Goal: Task Accomplishment & Management: Manage account settings

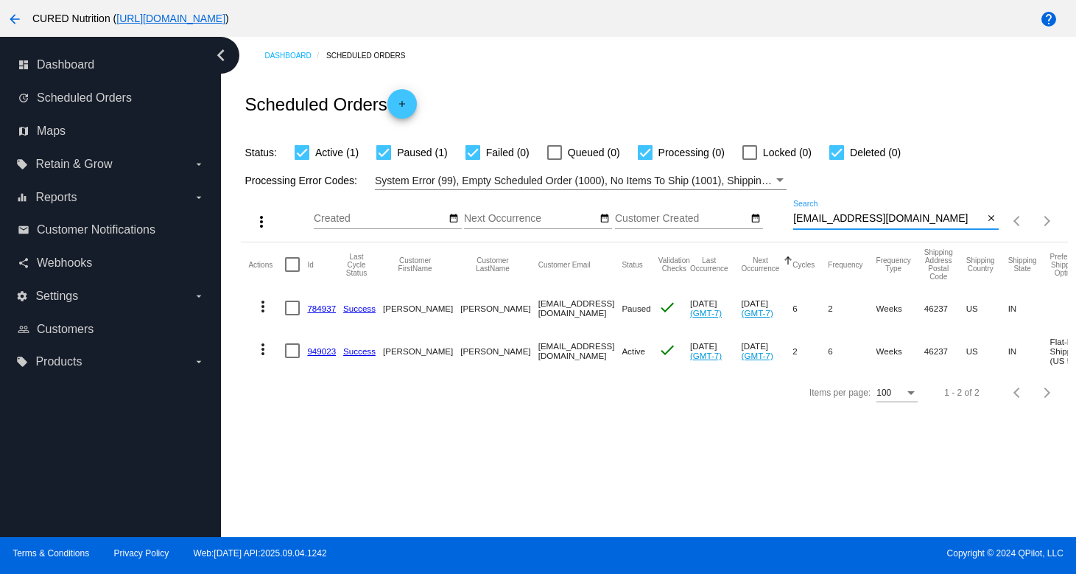
click at [854, 220] on input "[EMAIL_ADDRESS][DOMAIN_NAME]" at bounding box center [888, 219] width 190 height 12
paste input "[EMAIL_ADDRESS]"
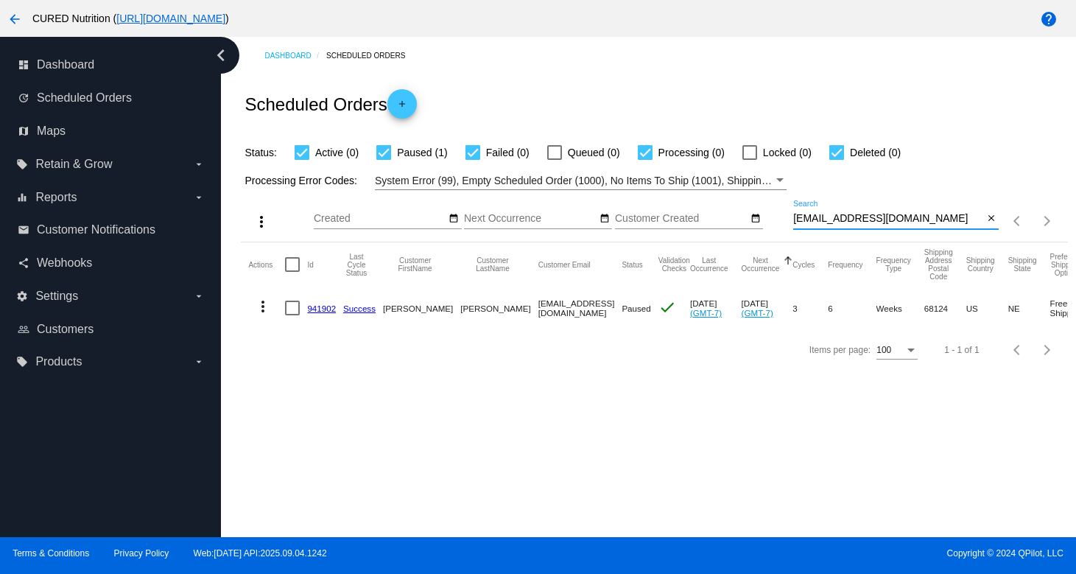
click at [911, 217] on input "[EMAIL_ADDRESS][DOMAIN_NAME]" at bounding box center [888, 219] width 190 height 12
paste input "[PERSON_NAME]@devanifreeman"
type input "[PERSON_NAME][EMAIL_ADDRESS][DOMAIN_NAME]"
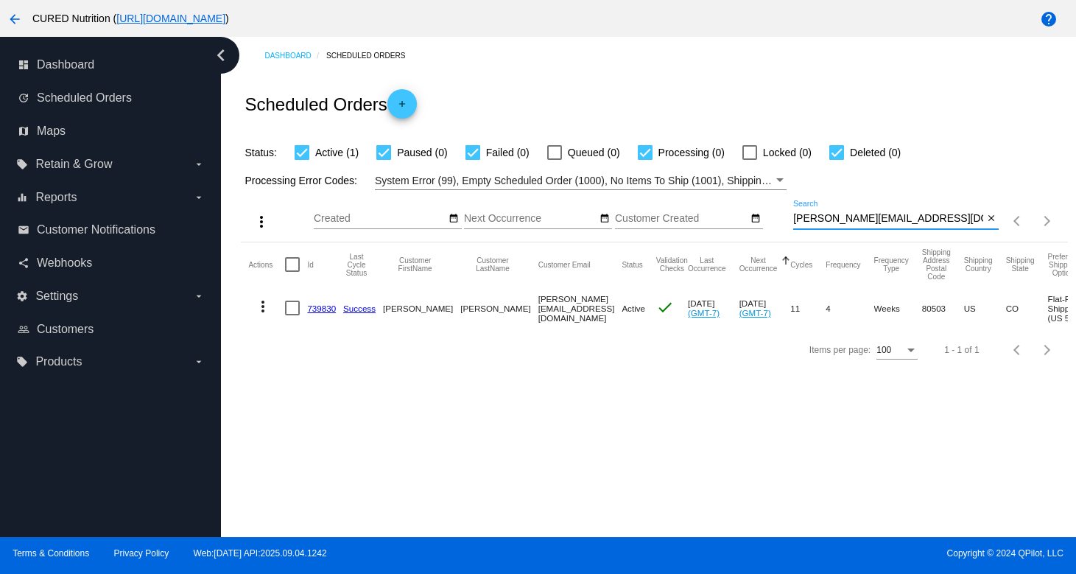
click at [323, 311] on link "739830" at bounding box center [321, 308] width 29 height 10
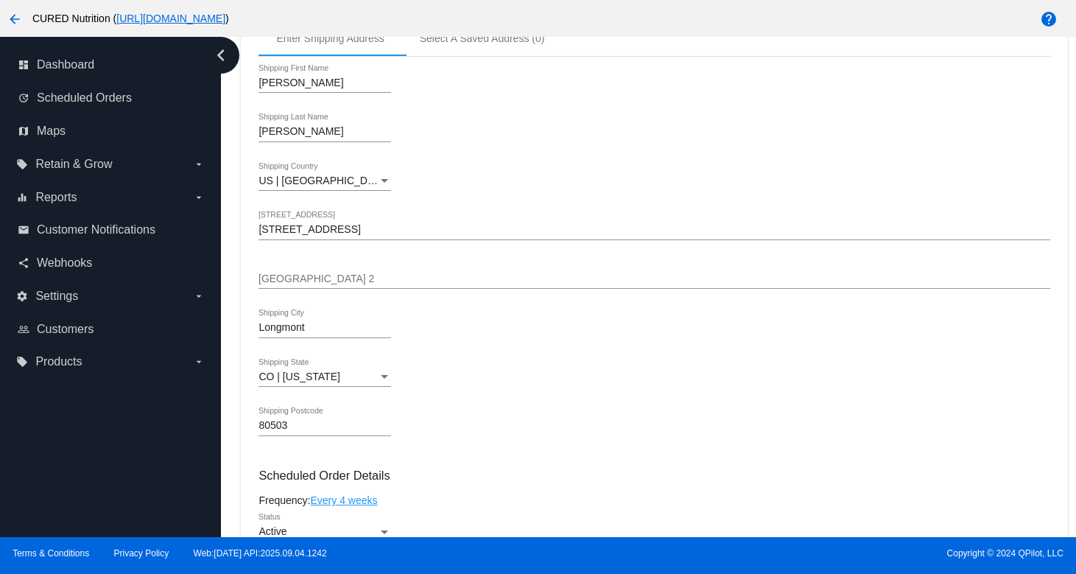
scroll to position [466, 0]
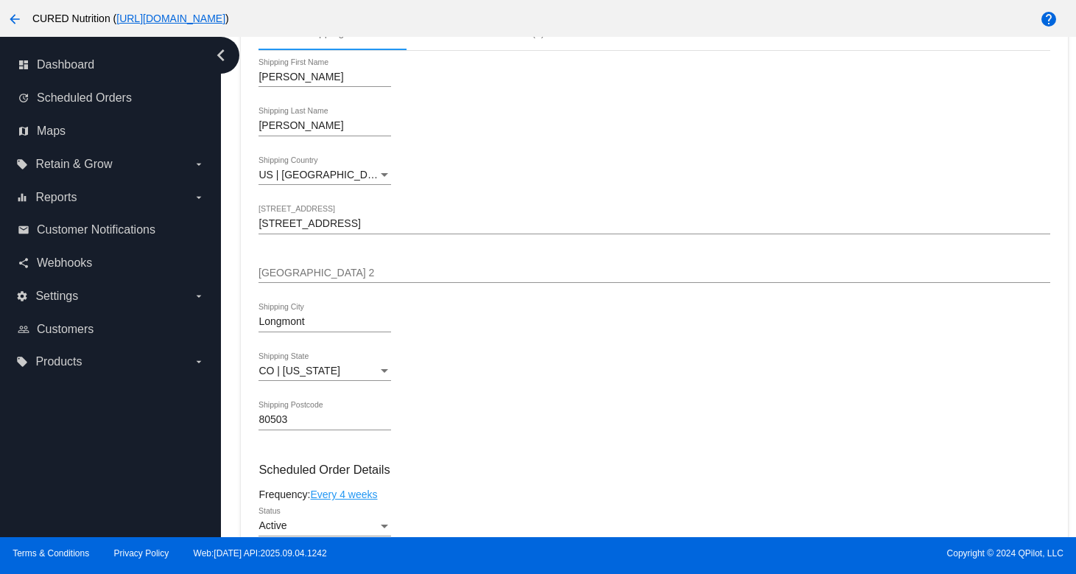
click at [362, 230] on input "[STREET_ADDRESS]" at bounding box center [654, 224] width 791 height 12
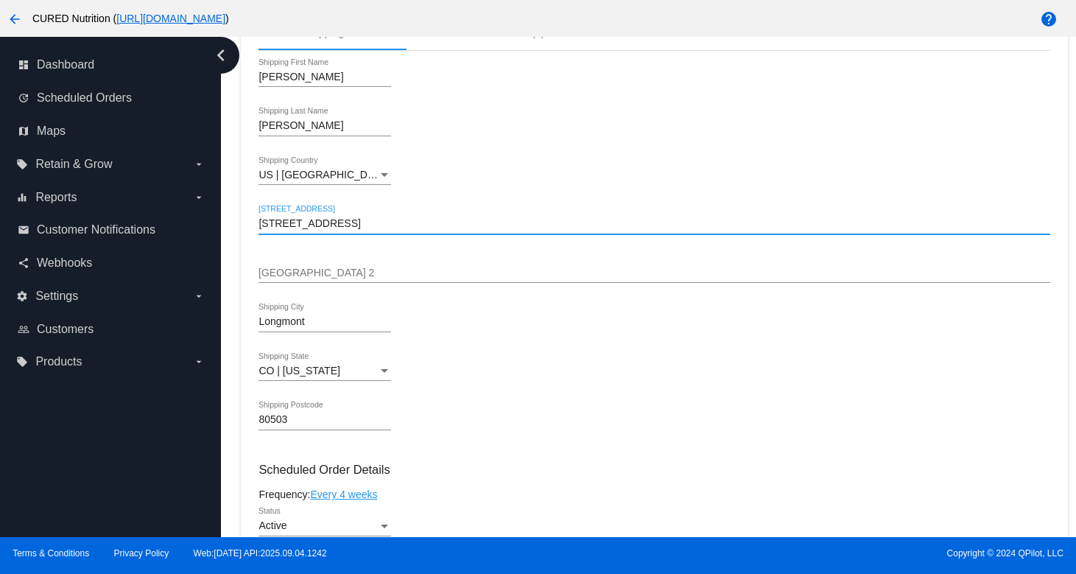
click at [362, 230] on input "[STREET_ADDRESS]" at bounding box center [654, 224] width 791 height 12
paste input "[STREET_ADDRESS]"
click at [457, 230] on input "[STREET_ADDRESS]" at bounding box center [654, 224] width 791 height 12
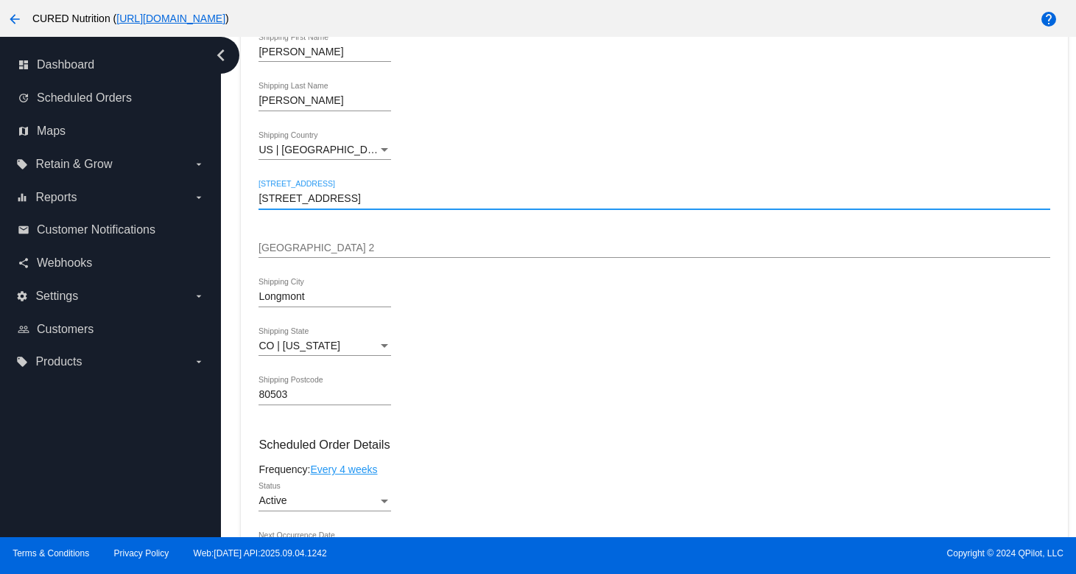
scroll to position [493, 0]
type input "[STREET_ADDRESS]"
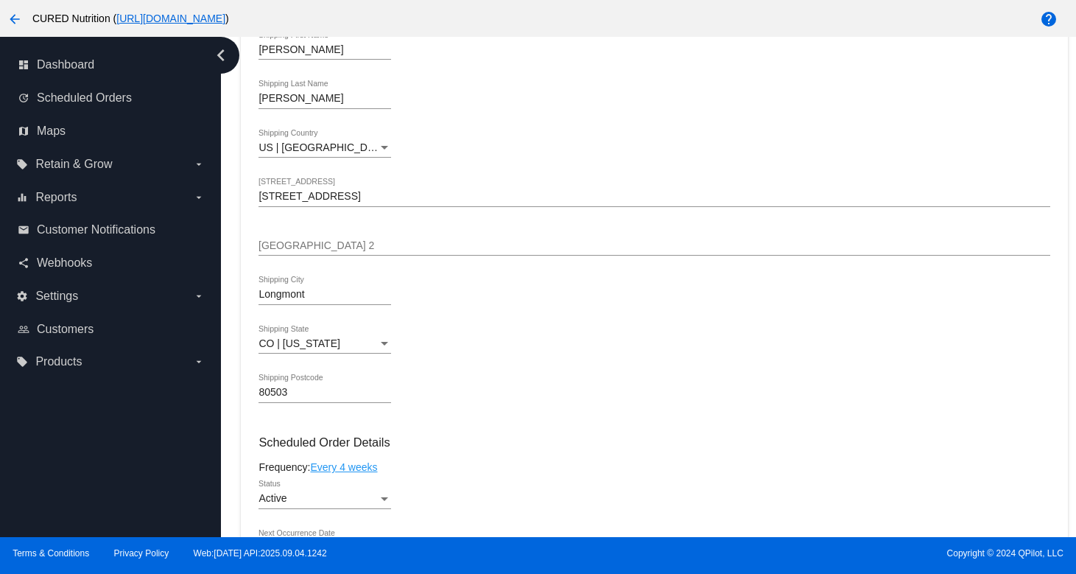
click at [298, 398] on input "80503" at bounding box center [325, 393] width 133 height 12
paste input "78748"
type input "78748"
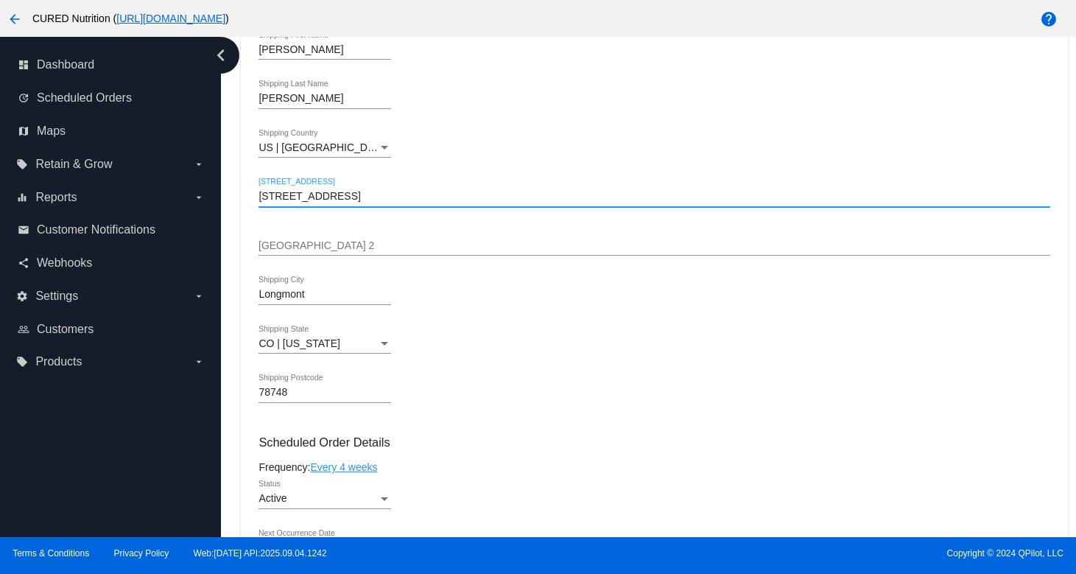
type input "[STREET_ADDRESS]"
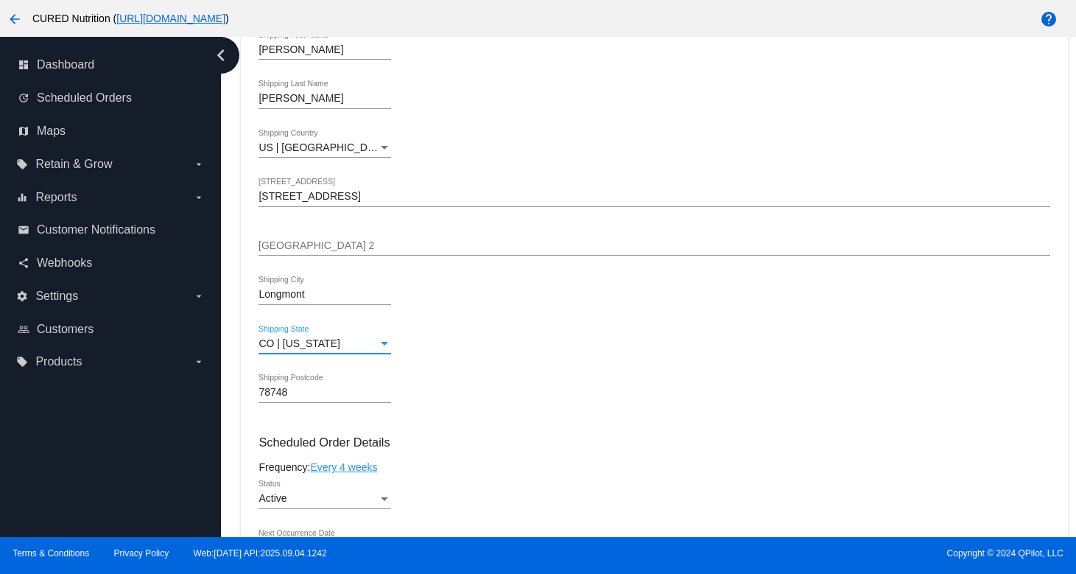
click at [387, 345] on div "Shipping State" at bounding box center [384, 344] width 7 height 4
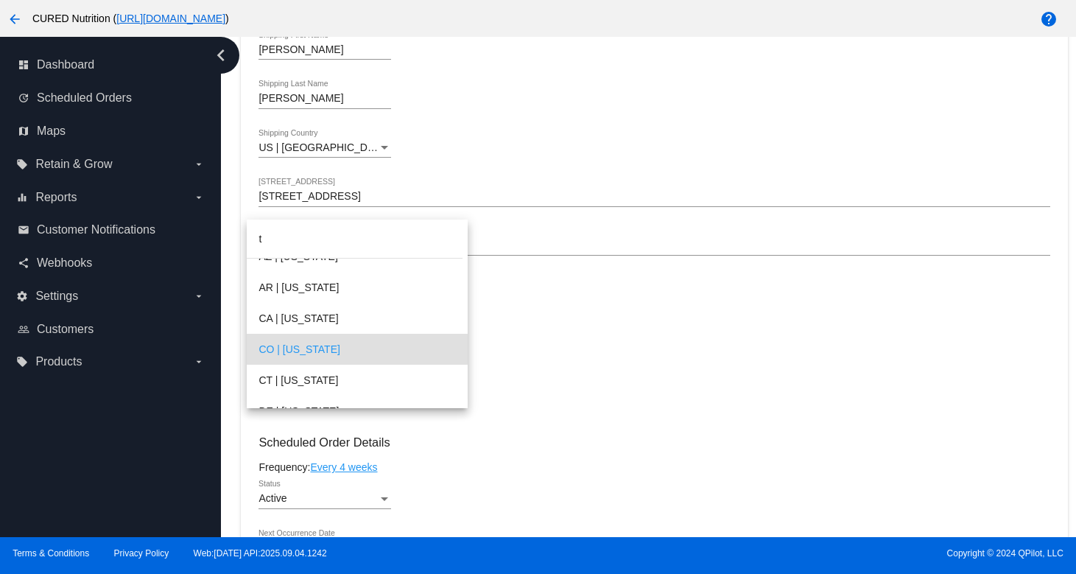
scroll to position [0, 0]
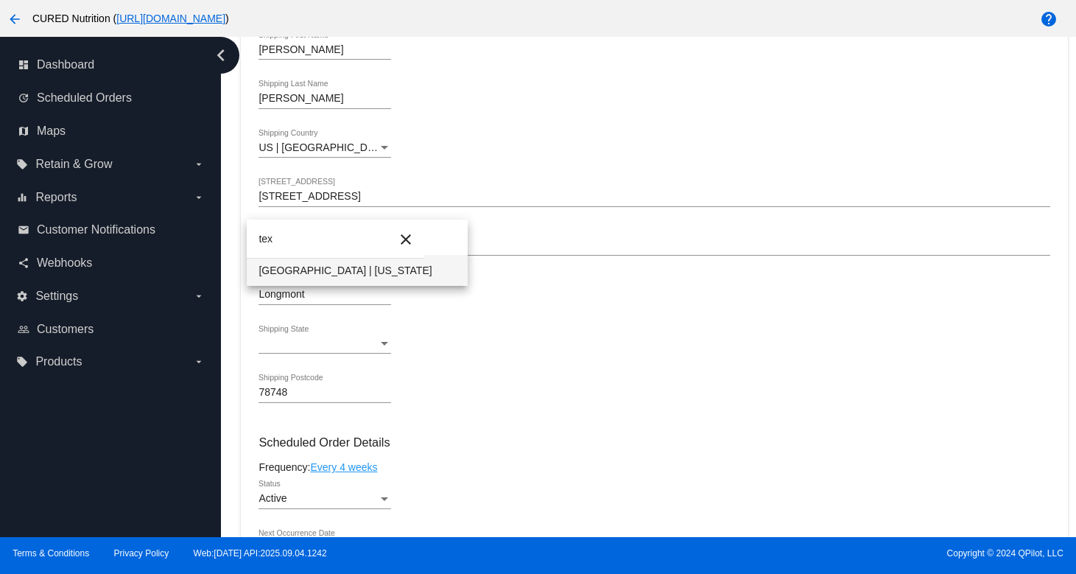
type input "tex"
click at [351, 269] on span "[GEOGRAPHIC_DATA] | [US_STATE]" at bounding box center [357, 270] width 197 height 31
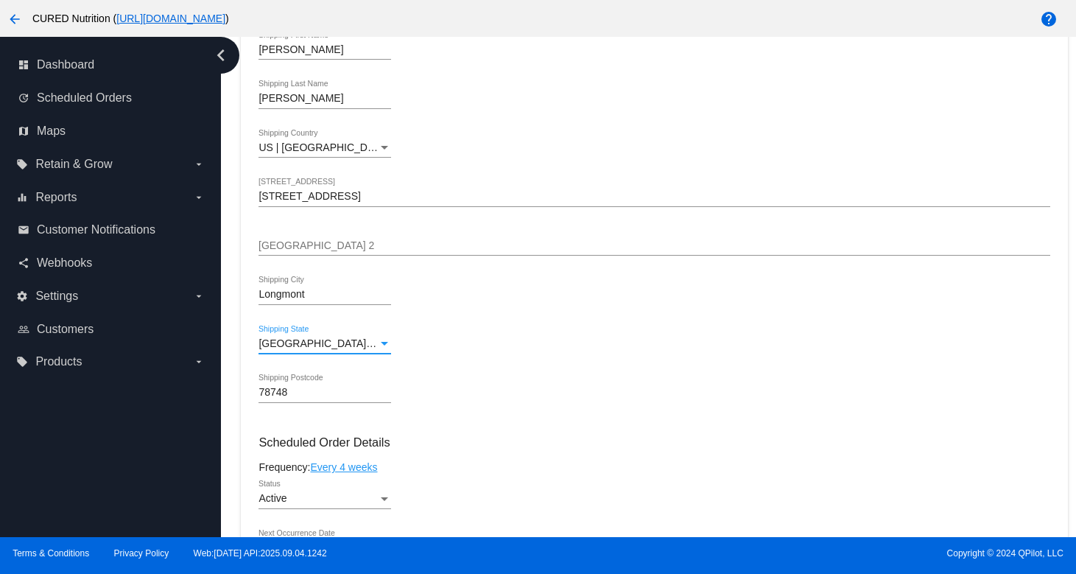
click at [401, 201] on input "[STREET_ADDRESS]" at bounding box center [654, 197] width 791 height 12
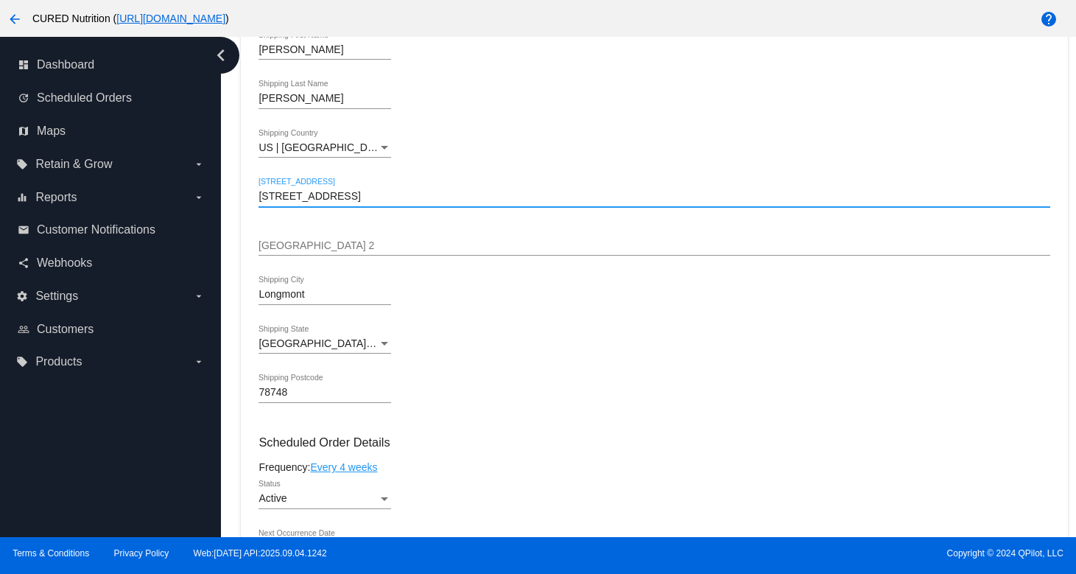
click at [401, 201] on input "[STREET_ADDRESS]" at bounding box center [654, 197] width 791 height 12
type input "[STREET_ADDRESS]"
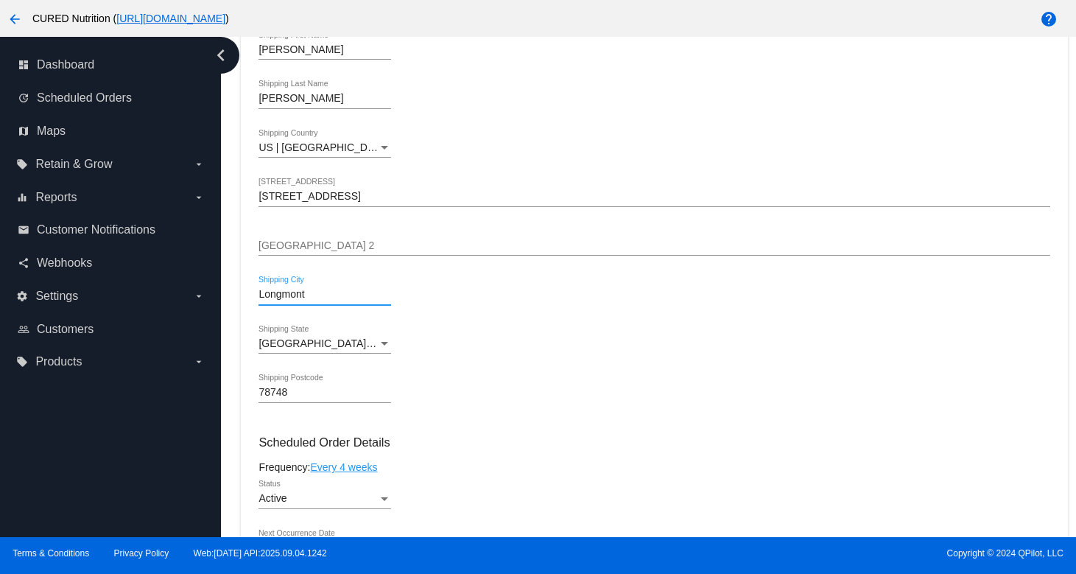
click at [320, 301] on input "Longmont" at bounding box center [325, 295] width 133 height 12
paste input "Austin"
type input "Austin"
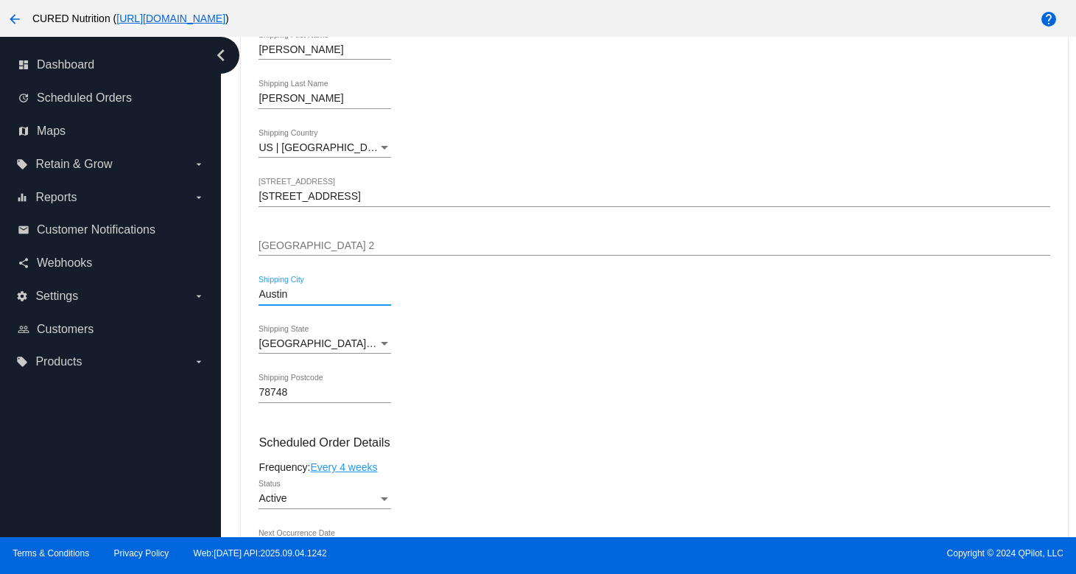
click at [507, 376] on div "[PERSON_NAME] Shipping First Name [PERSON_NAME] Shipping Last Name [GEOGRAPHIC_…" at bounding box center [654, 223] width 791 height 399
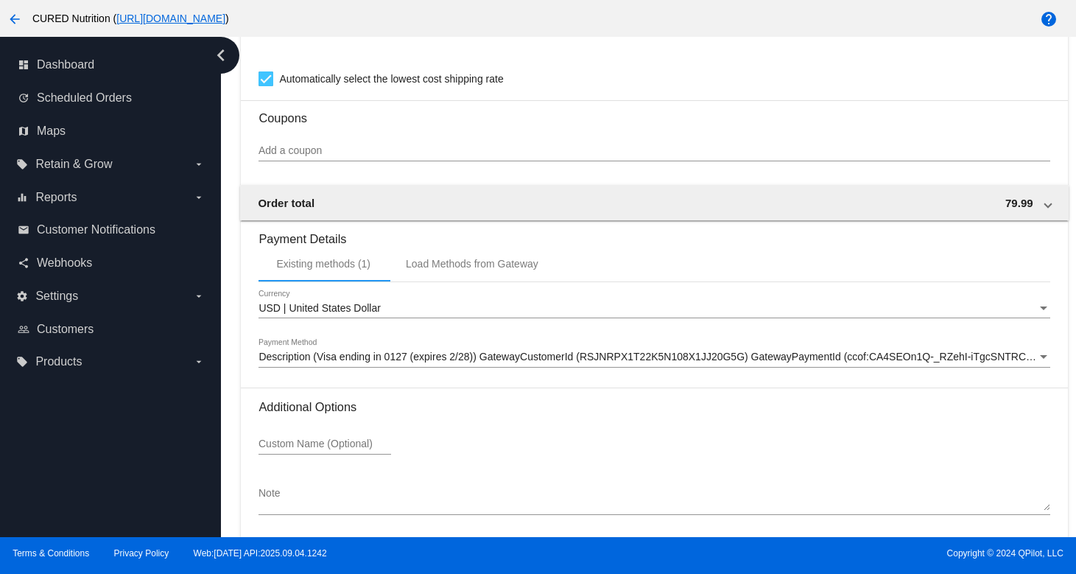
scroll to position [1336, 0]
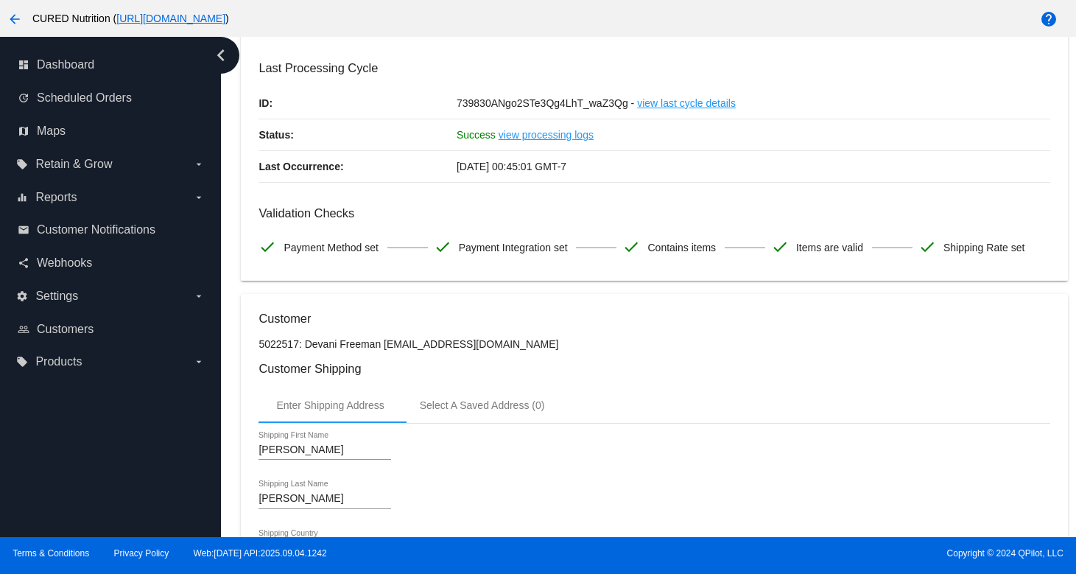
scroll to position [0, 0]
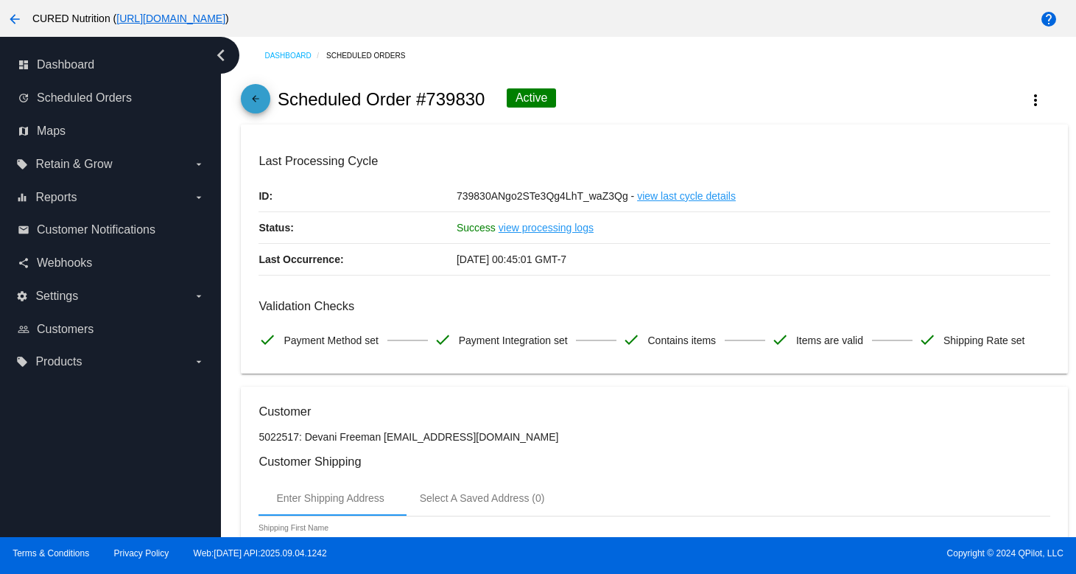
click at [254, 105] on mat-icon "arrow_back" at bounding box center [256, 103] width 18 height 18
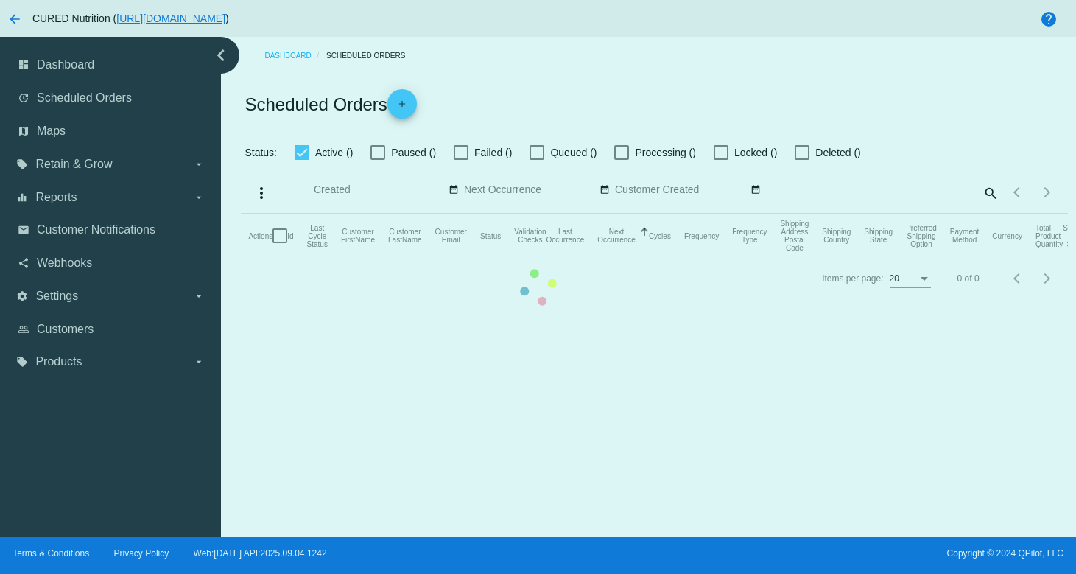
checkbox input "true"
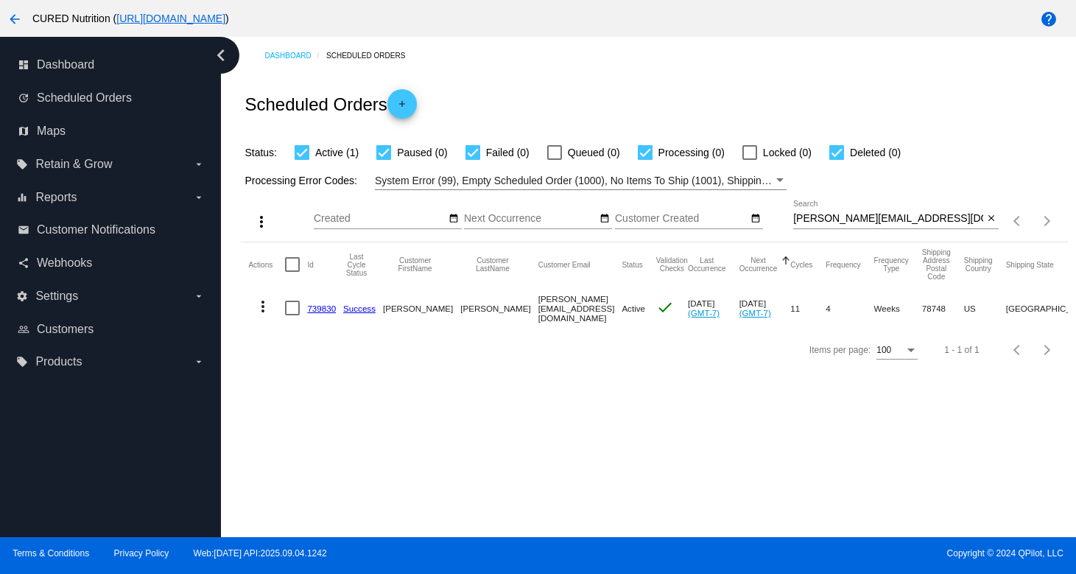
click at [896, 217] on input "[PERSON_NAME][EMAIL_ADDRESS][DOMAIN_NAME]" at bounding box center [888, 219] width 190 height 12
paste input "[EMAIL_ADDRESS]"
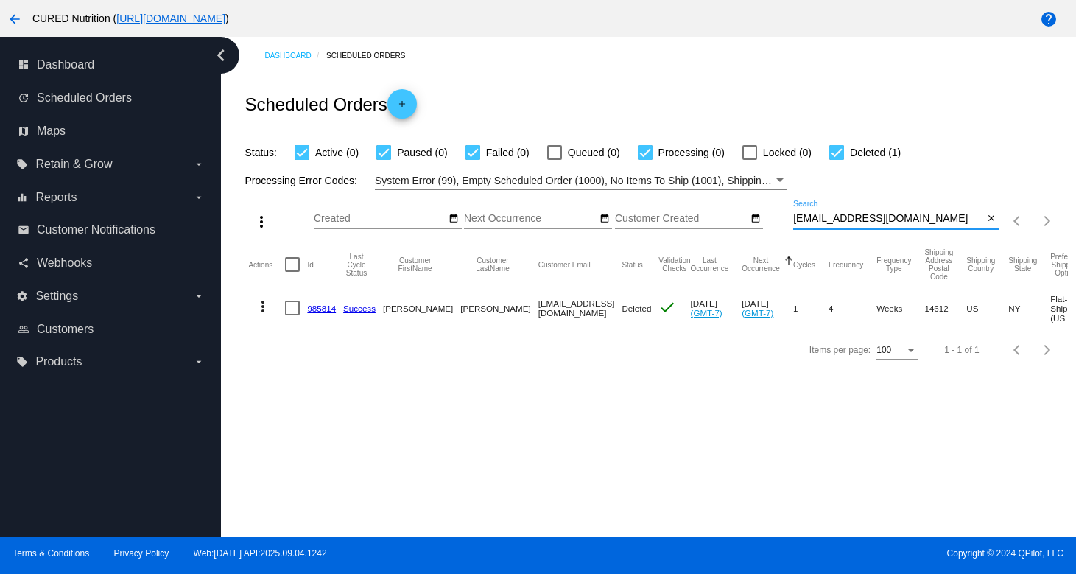
click at [880, 228] on div "[EMAIL_ADDRESS][DOMAIN_NAME] Search" at bounding box center [888, 214] width 190 height 29
click at [886, 219] on input "[EMAIL_ADDRESS][DOMAIN_NAME]" at bounding box center [888, 219] width 190 height 12
paste input "jerrypins7"
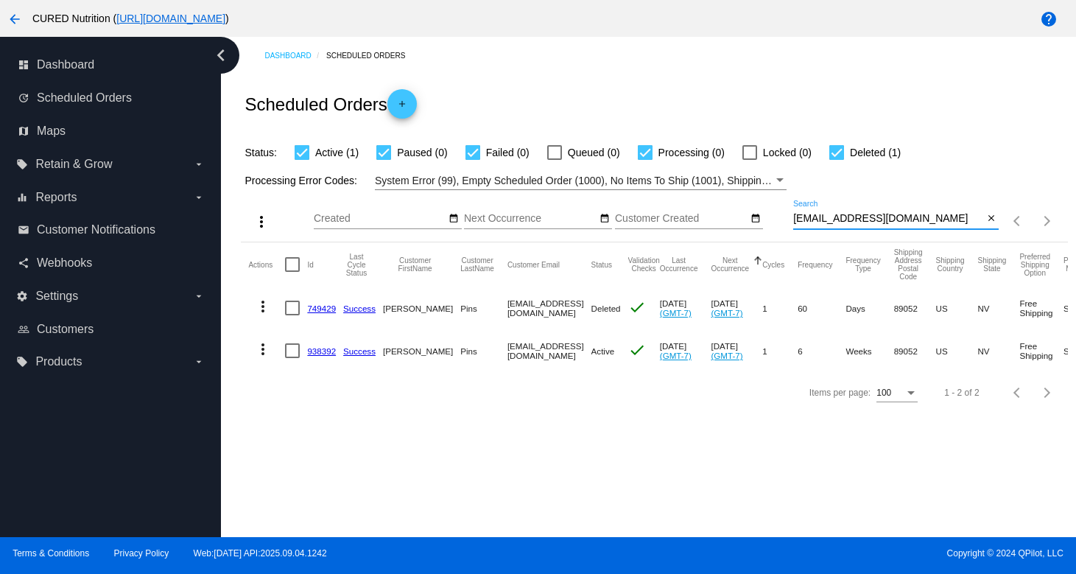
type input "[EMAIL_ADDRESS][DOMAIN_NAME]"
click at [320, 349] on link "938392" at bounding box center [321, 351] width 29 height 10
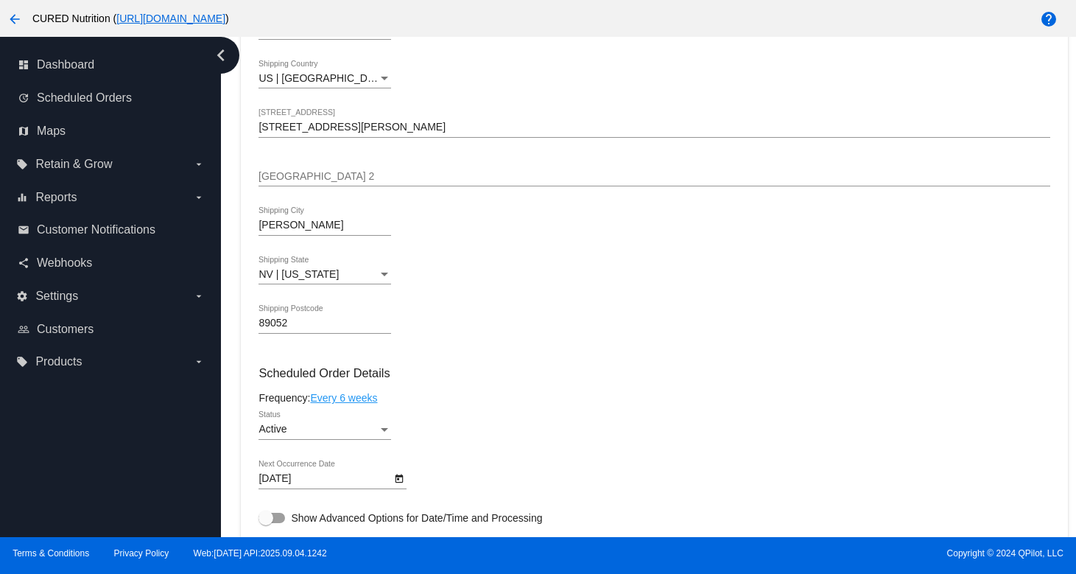
scroll to position [642, 0]
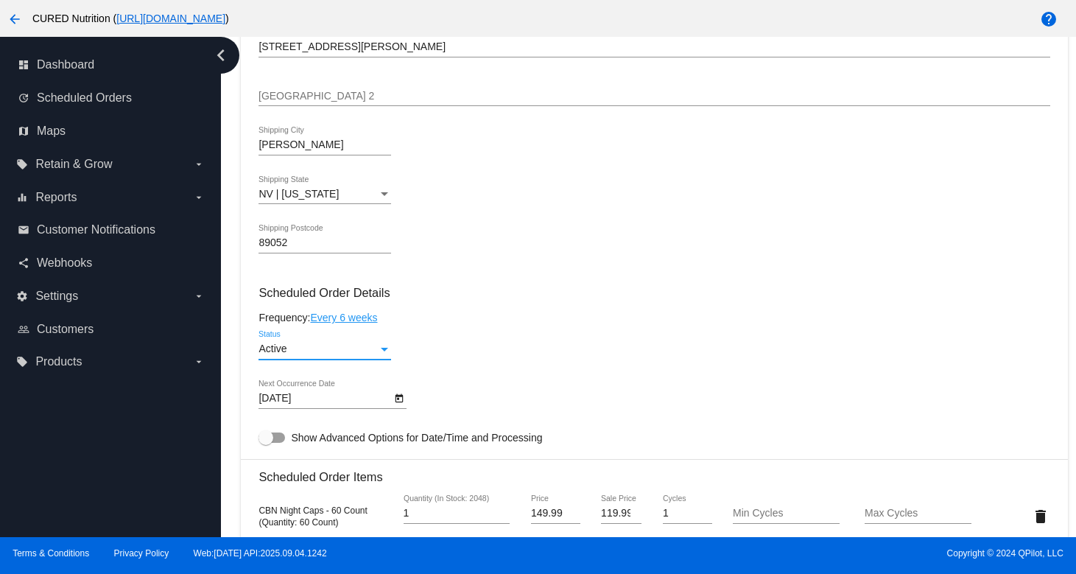
click at [362, 355] on div "Active" at bounding box center [318, 349] width 119 height 12
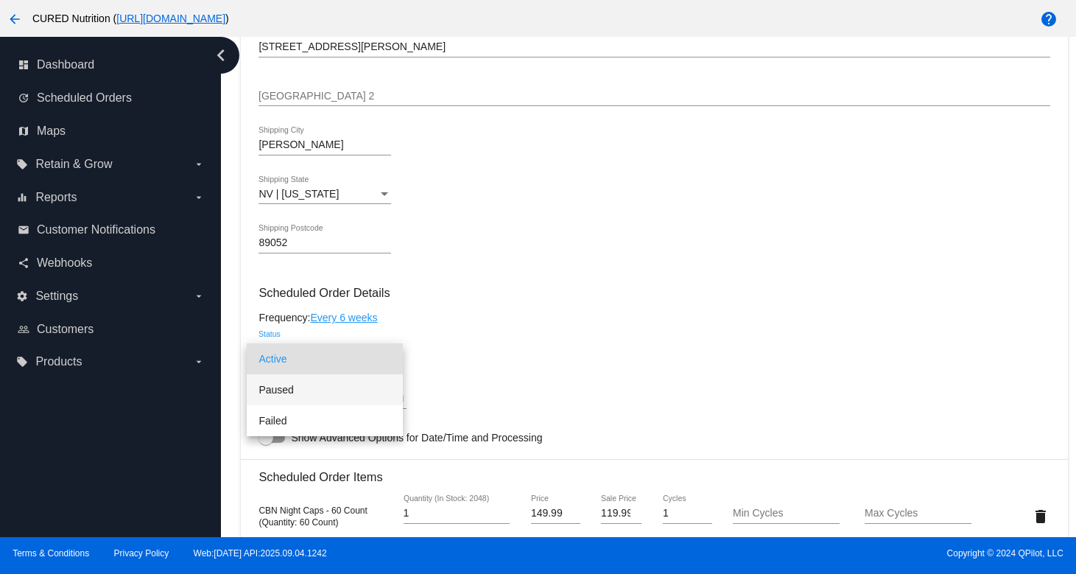
click at [392, 384] on mat-option "Paused" at bounding box center [325, 389] width 156 height 31
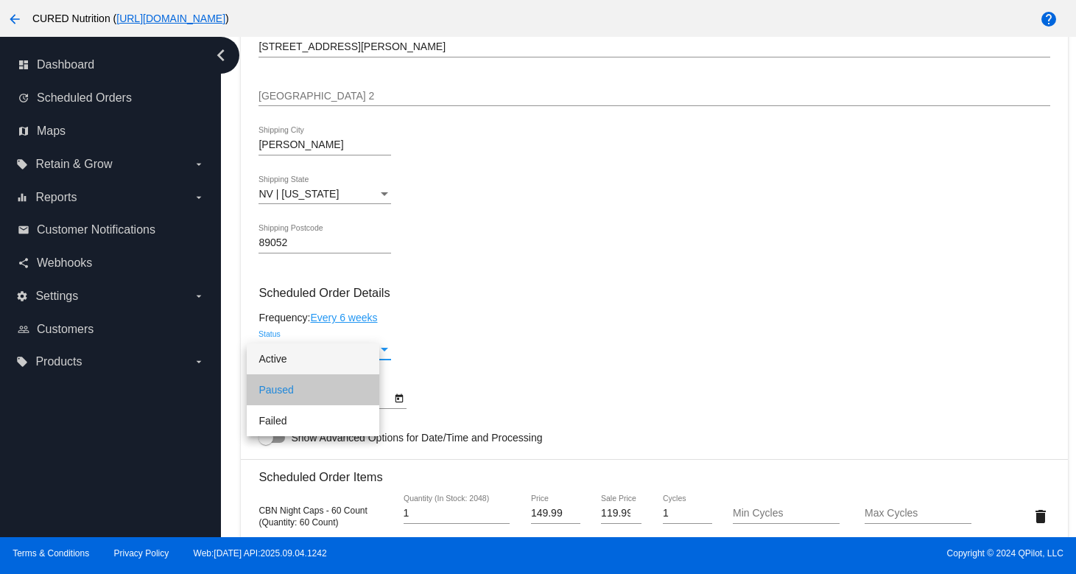
click at [526, 334] on mat-card-content "Customer 5080024: [PERSON_NAME] [EMAIL_ADDRESS][DOMAIN_NAME] Customer Shipping …" at bounding box center [654, 456] width 791 height 1388
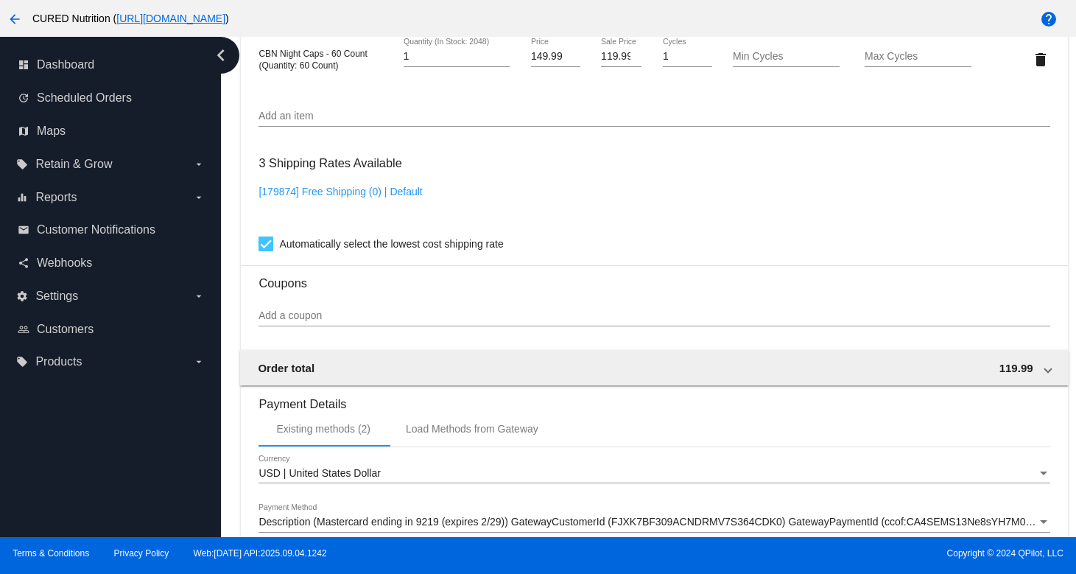
scroll to position [1336, 0]
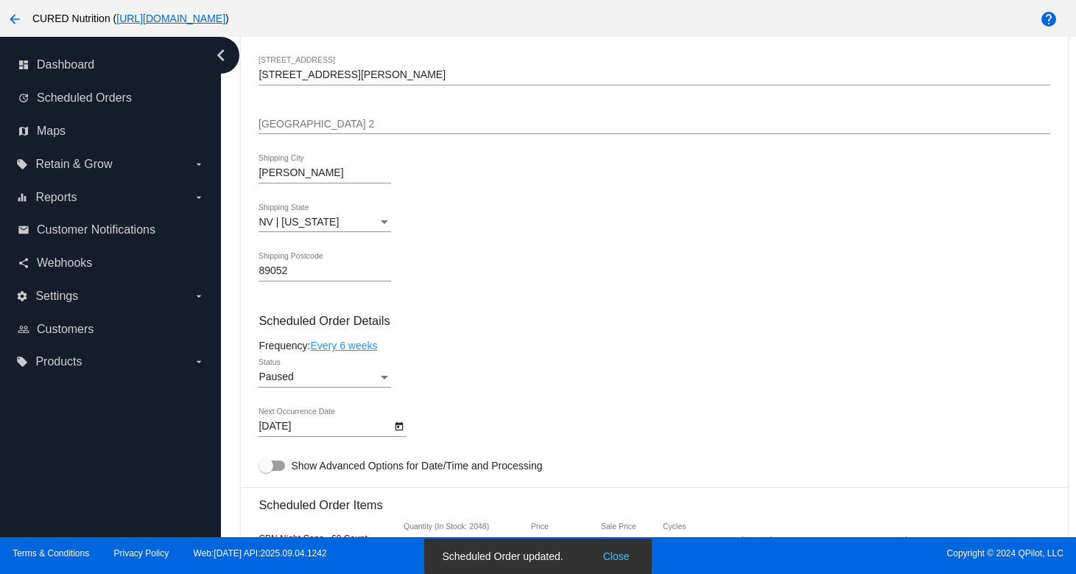
scroll to position [714, 0]
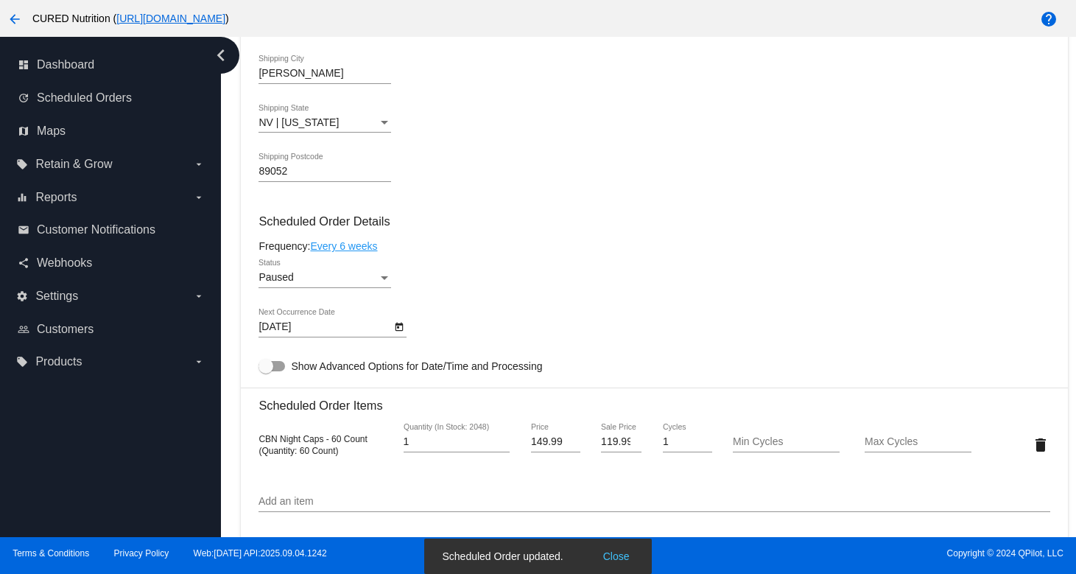
click at [401, 336] on icon "Open calendar" at bounding box center [399, 327] width 10 height 18
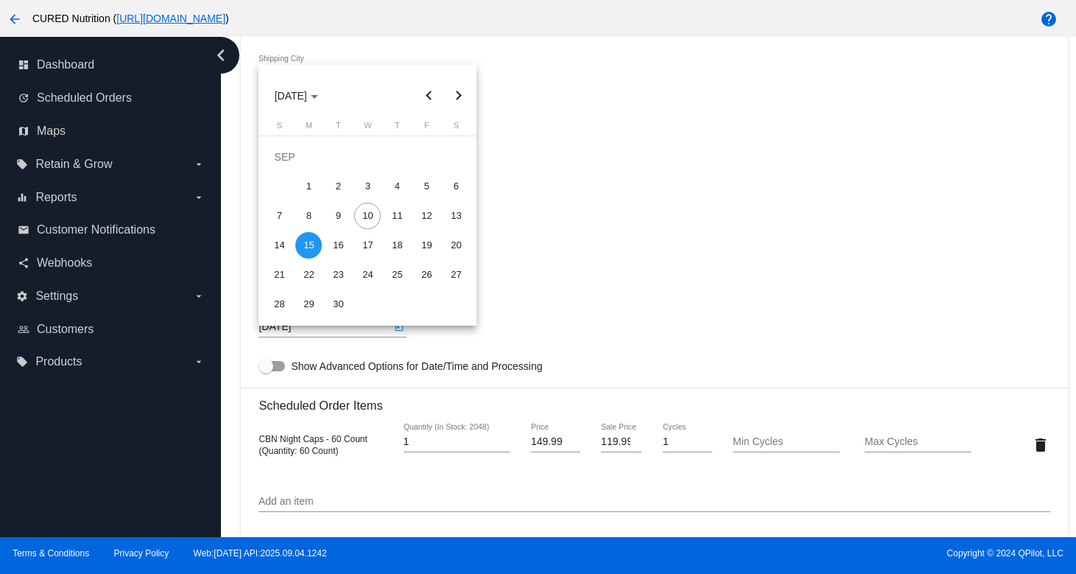
click at [459, 94] on button "Next month" at bounding box center [457, 95] width 29 height 29
click at [456, 214] on div "15" at bounding box center [456, 216] width 27 height 27
type input "[DATE]"
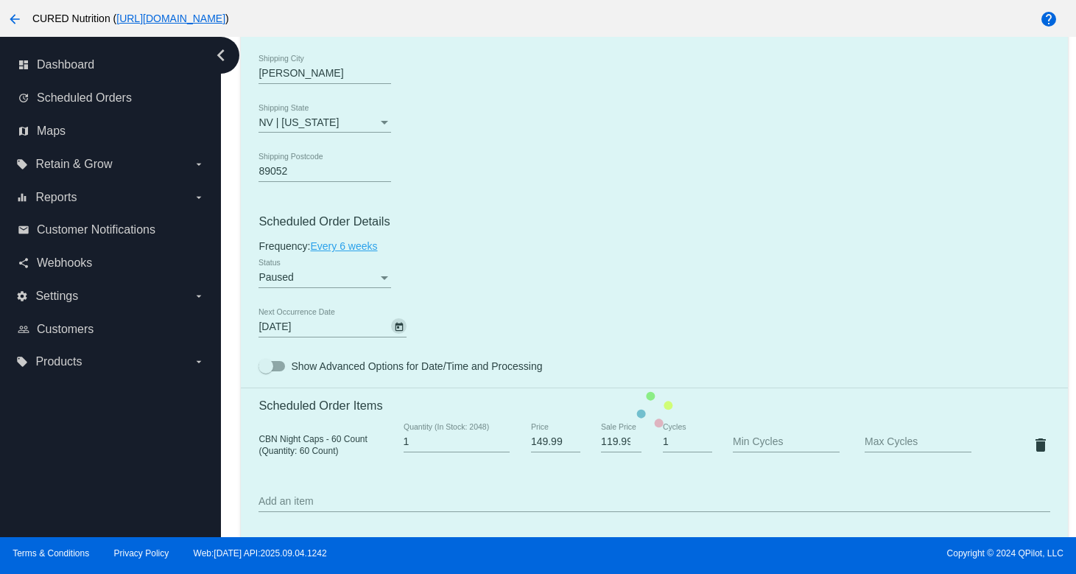
click at [544, 222] on mat-card "Customer 5080024: [PERSON_NAME] [EMAIL_ADDRESS][DOMAIN_NAME] Customer Shipping …" at bounding box center [654, 409] width 826 height 1473
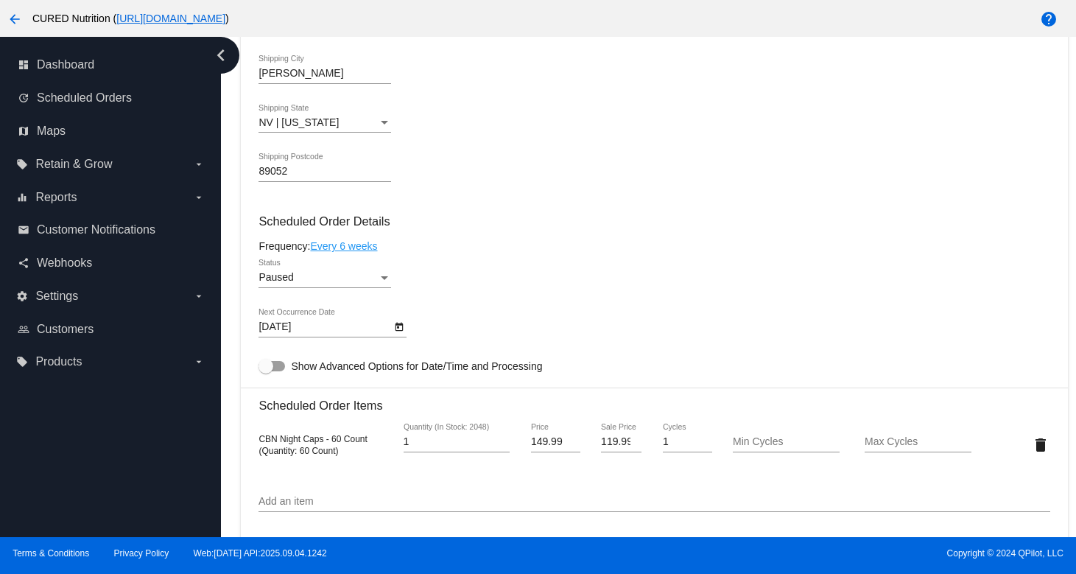
click at [373, 284] on div "Paused" at bounding box center [318, 278] width 119 height 12
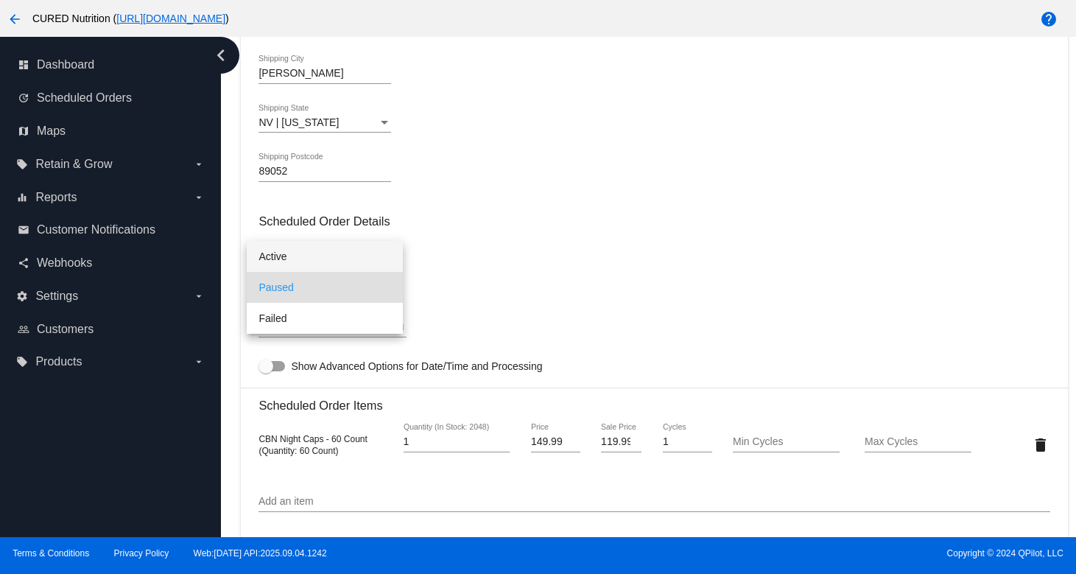
click at [384, 260] on span "Active" at bounding box center [325, 256] width 133 height 31
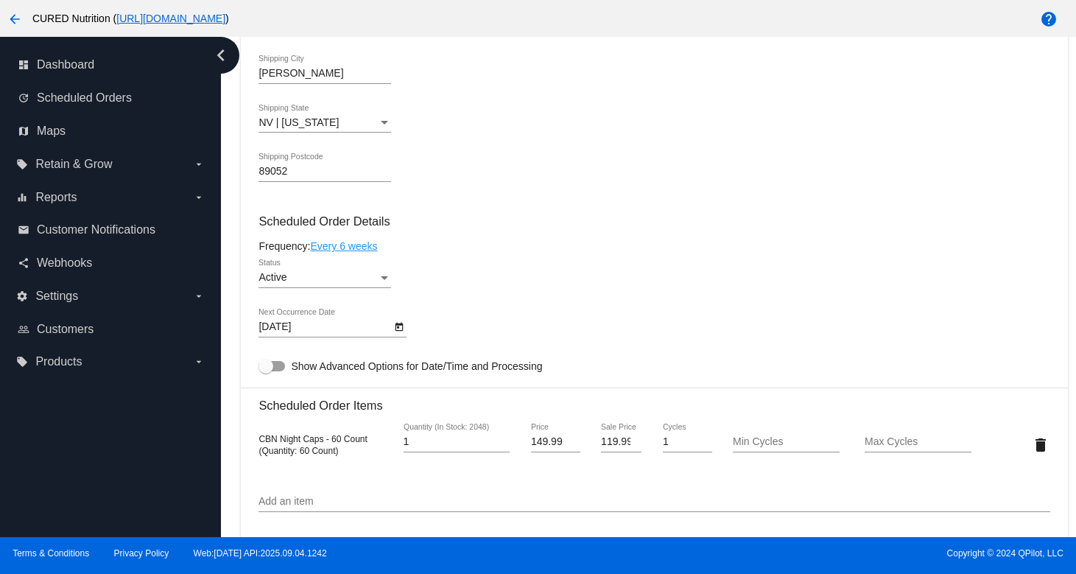
click at [470, 292] on div "Active Status" at bounding box center [654, 280] width 791 height 42
